Goal: Task Accomplishment & Management: Manage account settings

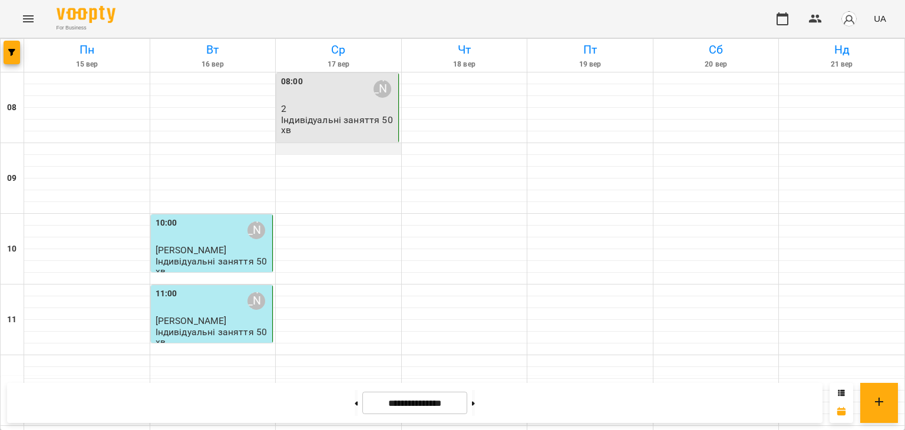
click at [321, 147] on div at bounding box center [339, 149] width 126 height 12
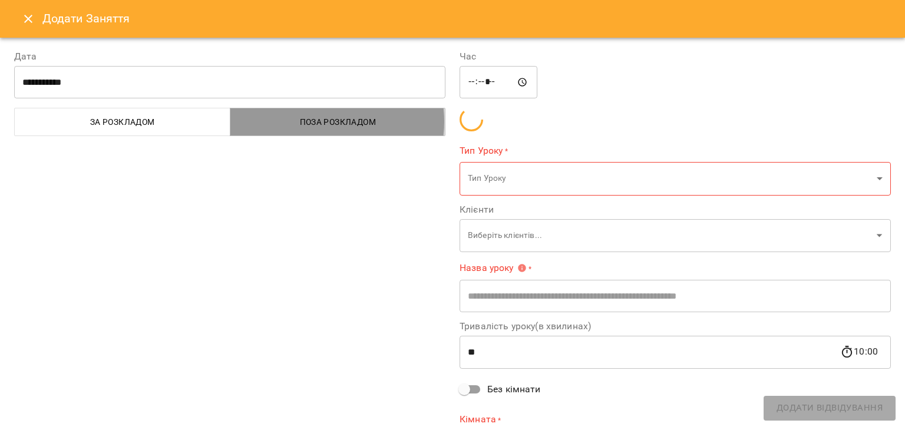
click at [319, 121] on span "Поза розкладом" at bounding box center [339, 122] width 202 height 14
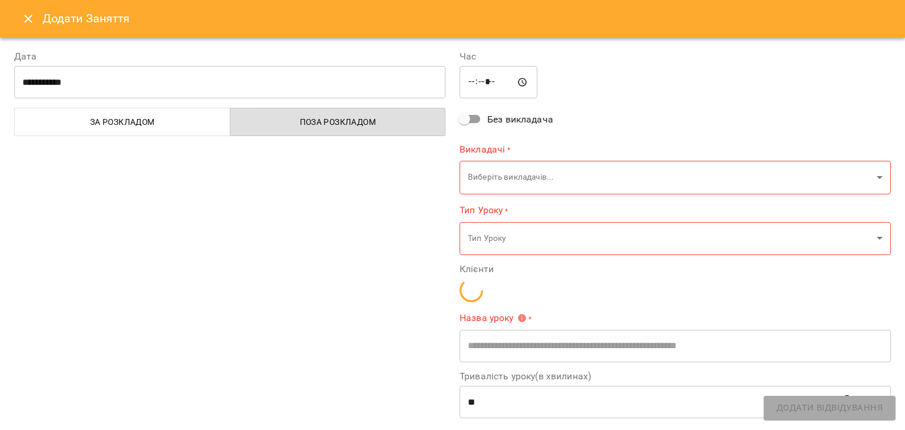
type input "**********"
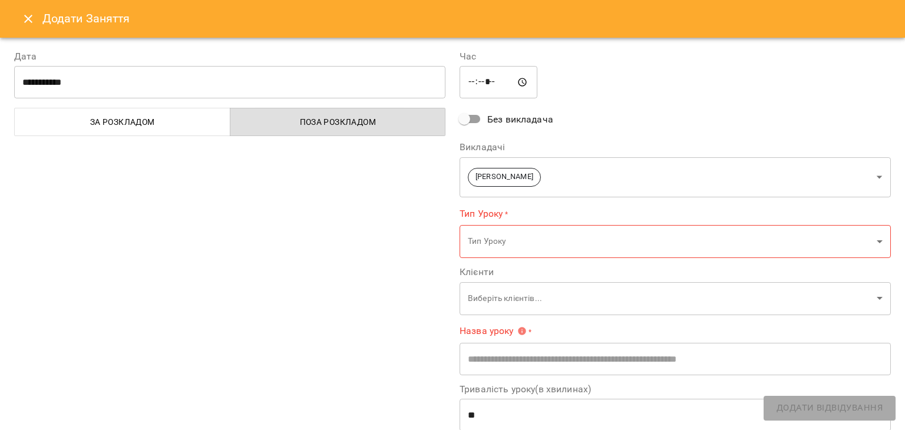
click at [31, 16] on icon "Close" at bounding box center [28, 19] width 8 height 8
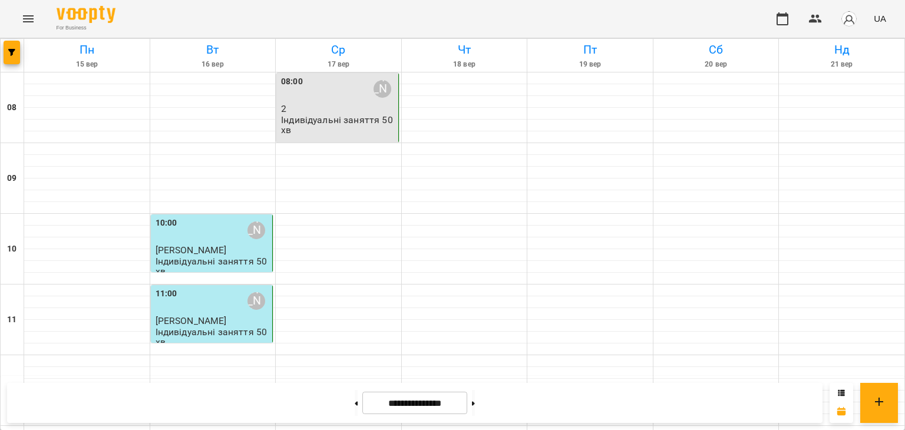
click at [318, 108] on p "2" at bounding box center [338, 109] width 115 height 10
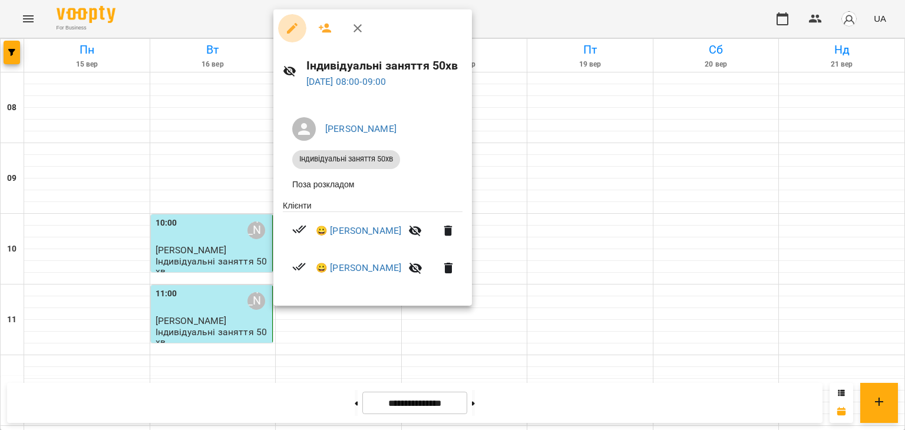
click at [291, 28] on icon "button" at bounding box center [292, 28] width 11 height 11
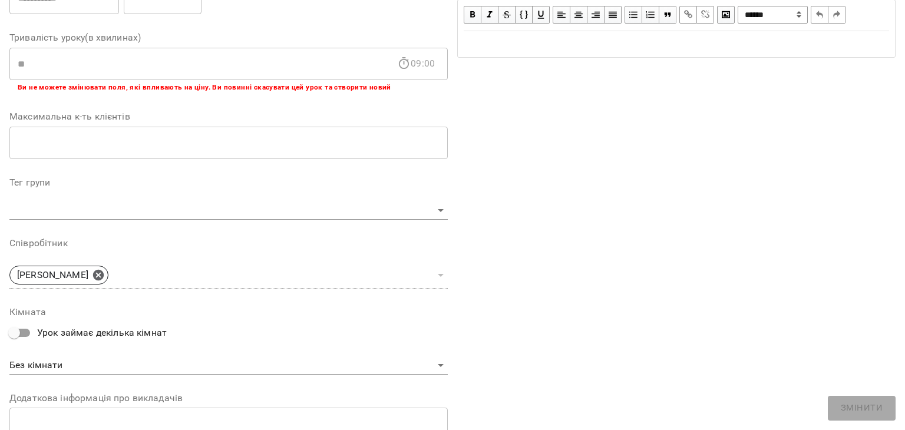
scroll to position [354, 0]
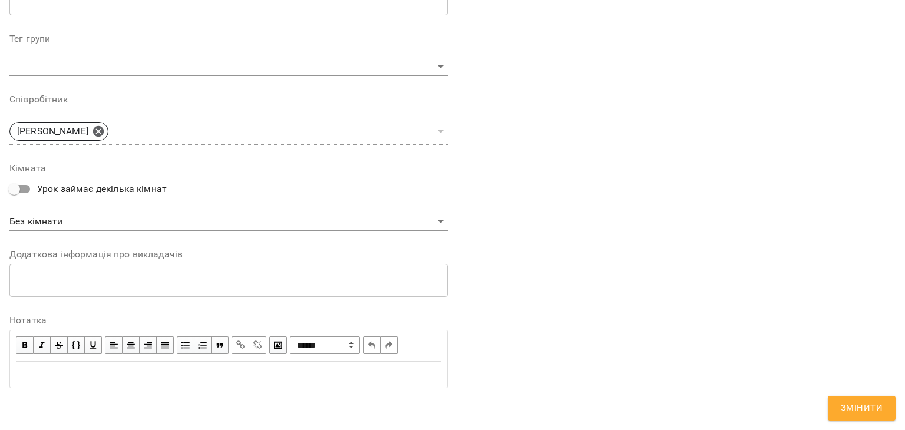
click at [86, 377] on div "Edit text" at bounding box center [229, 375] width 426 height 14
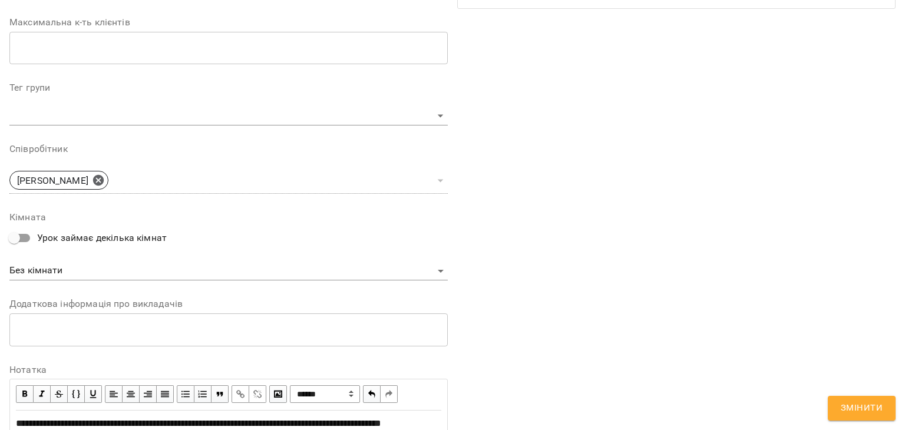
scroll to position [403, 0]
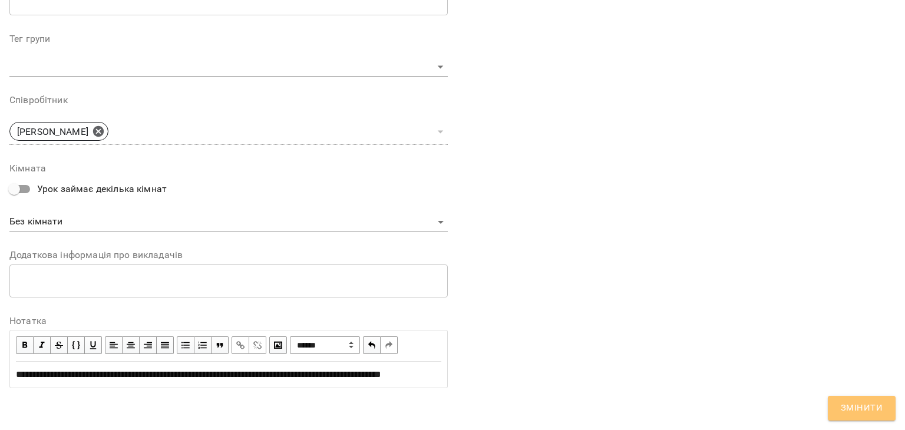
click at [850, 406] on span "Змінити" at bounding box center [862, 408] width 42 height 15
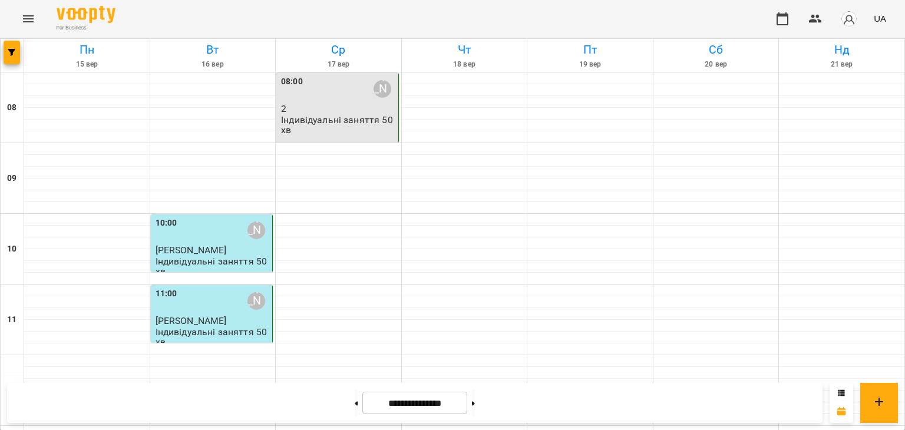
scroll to position [450, 0]
